Goal: Register for event/course

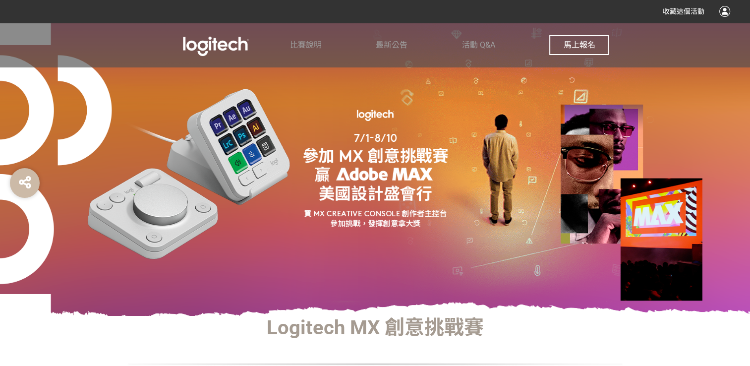
click at [591, 40] on button "馬上報名" at bounding box center [578, 45] width 59 height 20
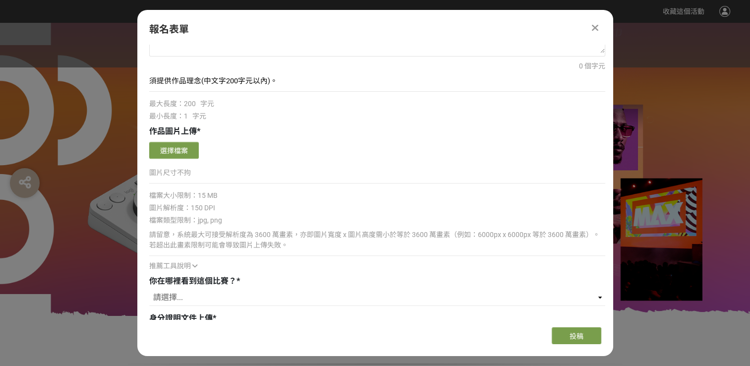
scroll to position [397, 0]
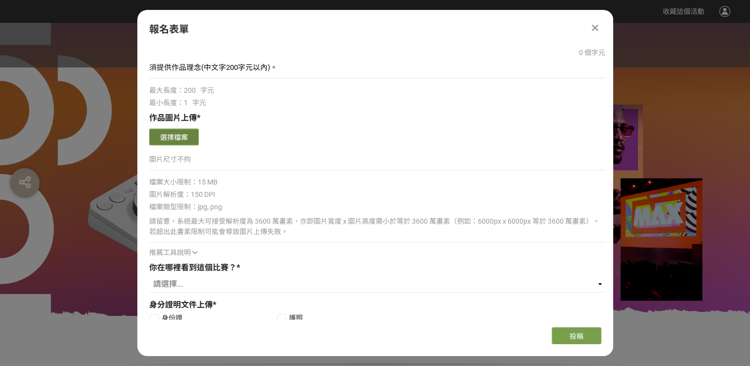
click at [172, 135] on button "選擇檔案" at bounding box center [174, 136] width 50 height 17
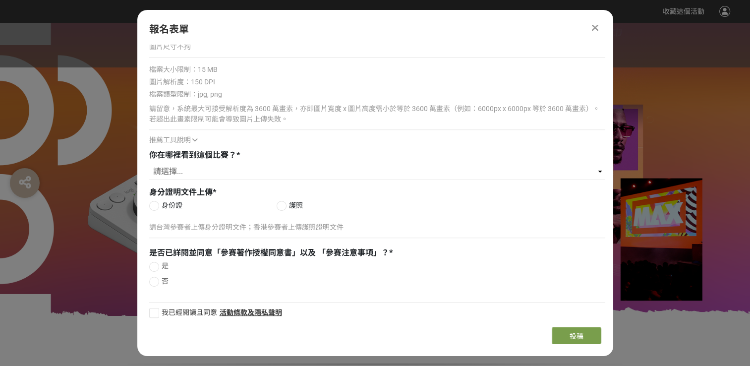
scroll to position [514, 0]
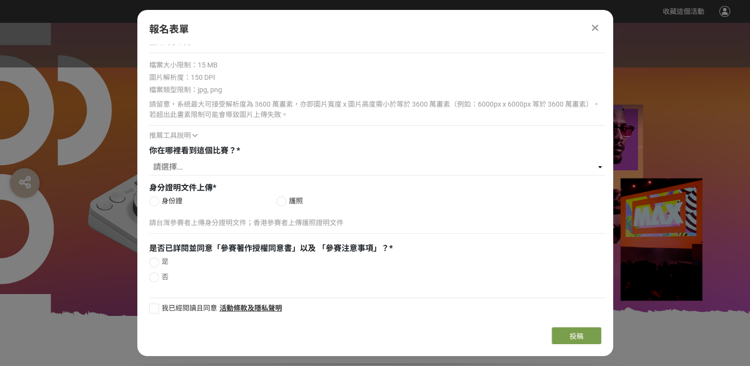
click at [591, 27] on div at bounding box center [595, 28] width 12 height 12
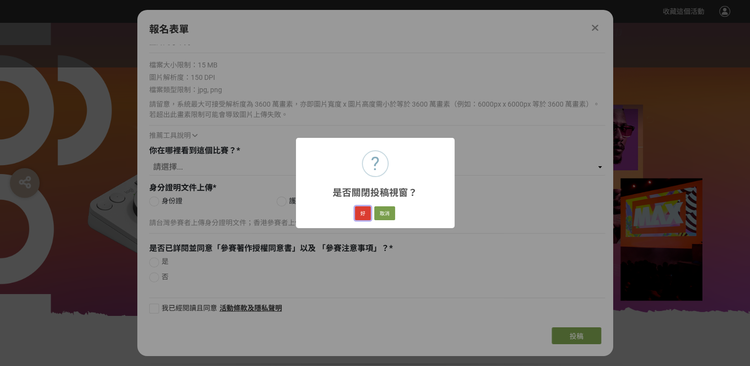
click at [368, 213] on button "好" at bounding box center [363, 213] width 16 height 14
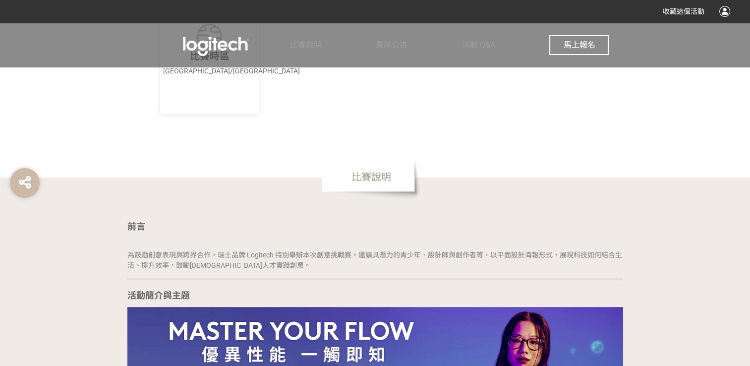
scroll to position [446, 0]
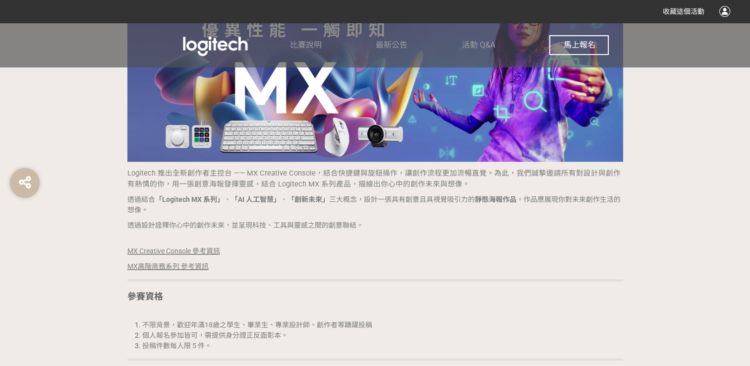
scroll to position [843, 0]
